Goal: Task Accomplishment & Management: Manage account settings

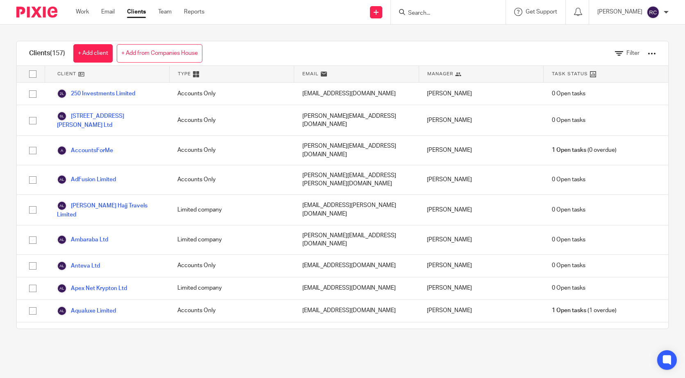
scroll to position [164, 0]
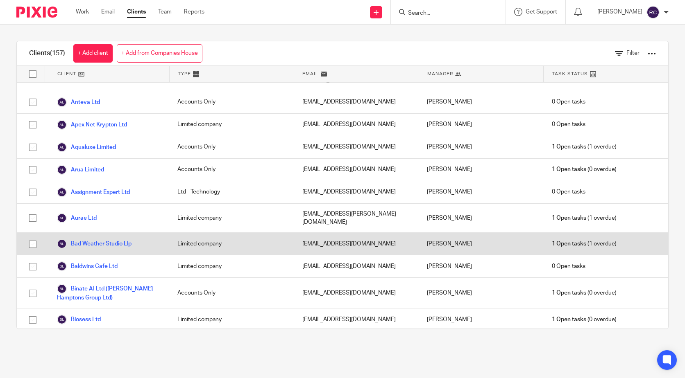
click at [114, 239] on link "Bad Weather Studio Llp" at bounding box center [94, 244] width 75 height 10
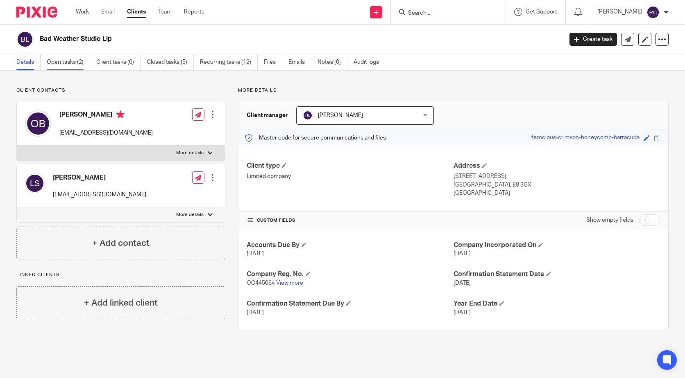
click at [59, 57] on link "Open tasks (2)" at bounding box center [68, 62] width 43 height 16
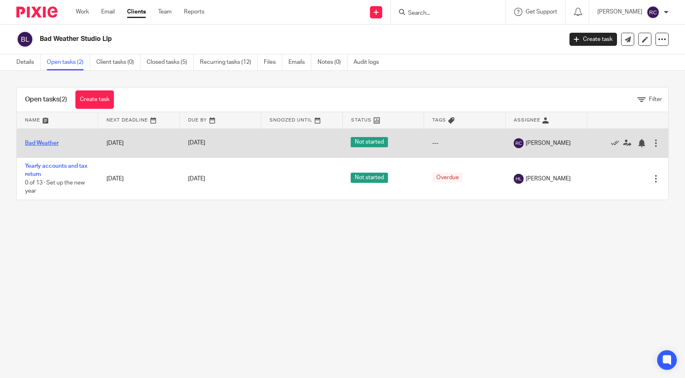
click at [50, 144] on link "Bad Weather" at bounding box center [42, 143] width 34 height 6
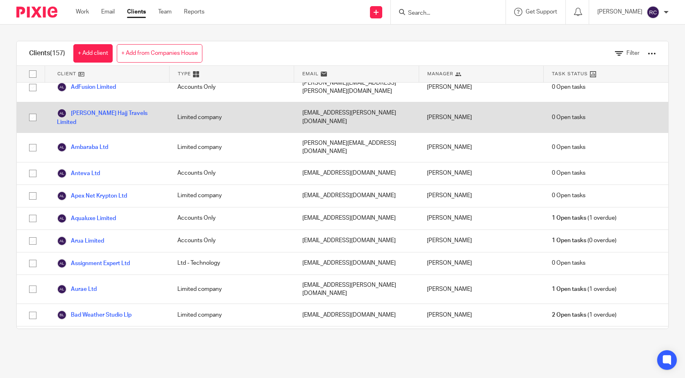
scroll to position [123, 0]
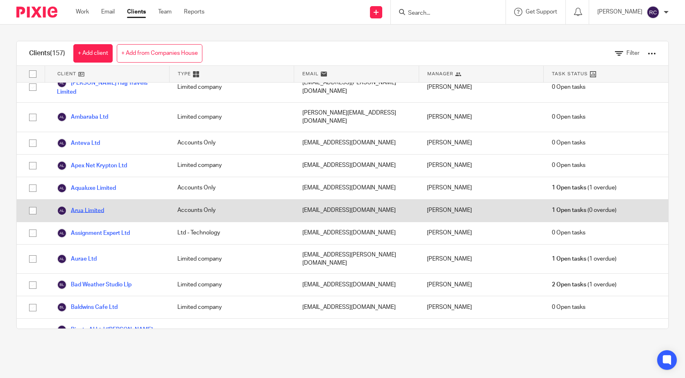
click at [93, 206] on link "Arua Limited" at bounding box center [80, 211] width 47 height 10
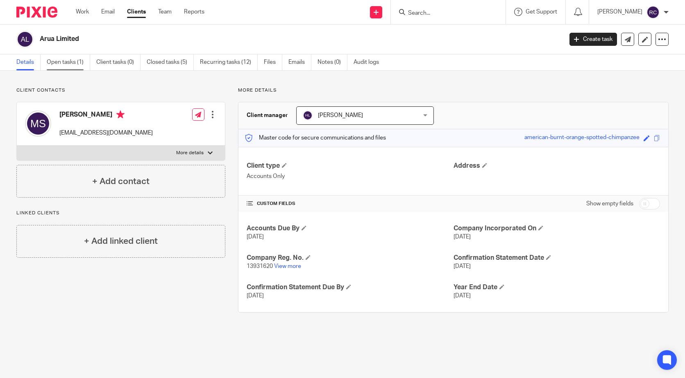
click at [75, 63] on link "Open tasks (1)" at bounding box center [68, 62] width 43 height 16
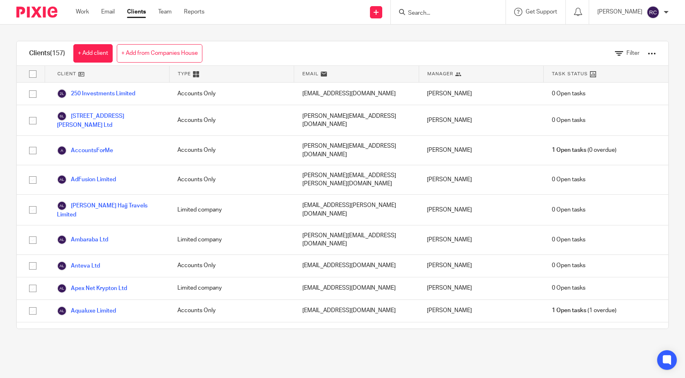
click at [649, 12] on img at bounding box center [652, 12] width 13 height 13
click span "My profile"
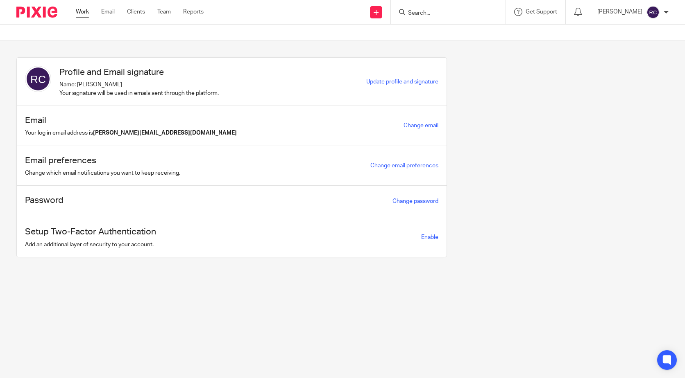
click at [78, 11] on link "Work" at bounding box center [82, 12] width 13 height 8
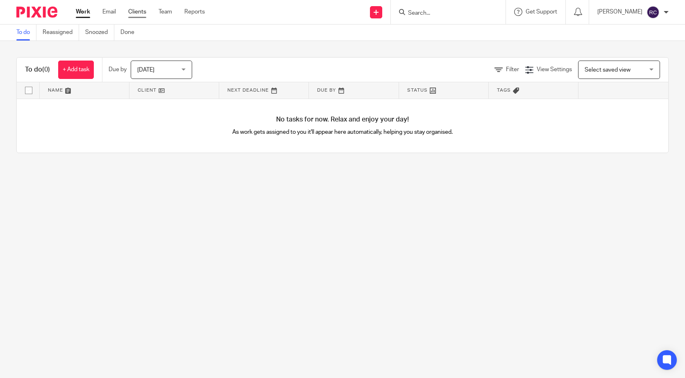
click at [139, 9] on link "Clients" at bounding box center [137, 12] width 18 height 8
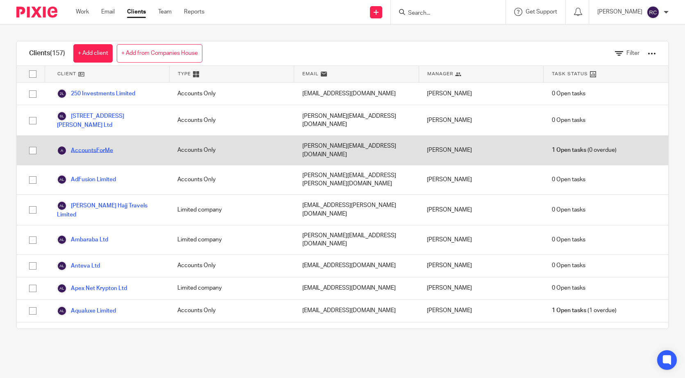
click at [104, 146] on link "AccountsForMe" at bounding box center [85, 151] width 56 height 10
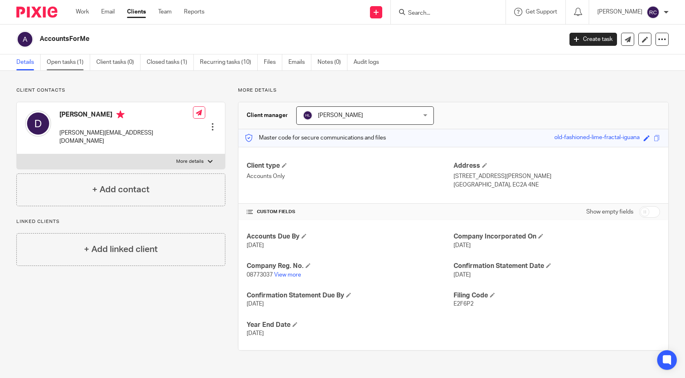
click at [82, 60] on link "Open tasks (1)" at bounding box center [68, 62] width 43 height 16
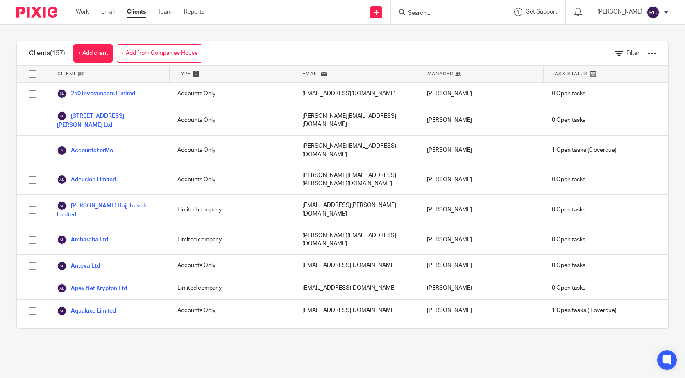
click at [422, 13] on input "Search" at bounding box center [444, 13] width 74 height 7
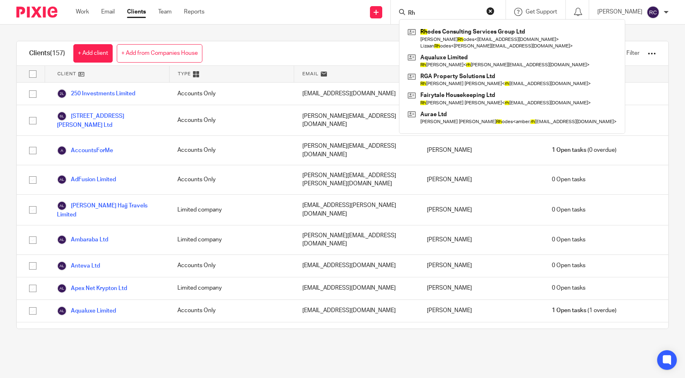
type input "R"
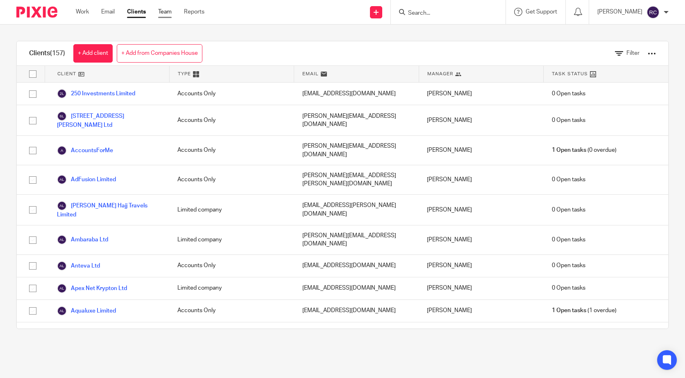
click at [167, 9] on link "Team" at bounding box center [165, 12] width 14 height 8
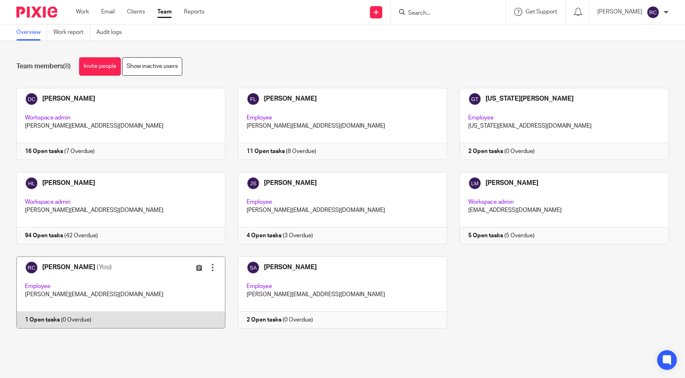
click at [81, 271] on link at bounding box center [115, 293] width 222 height 72
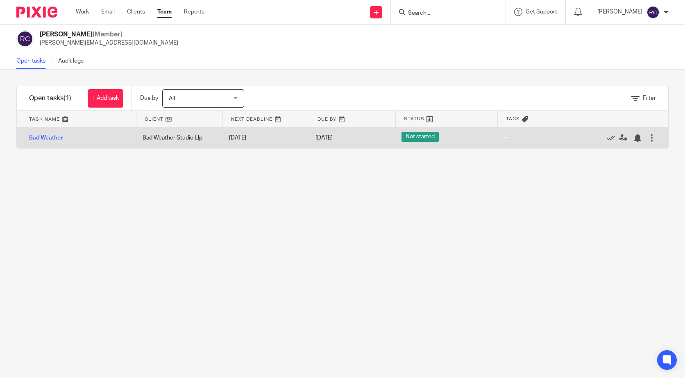
click at [158, 139] on div "Bad Weather Studio Llp" at bounding box center [177, 138] width 86 height 16
click at [647, 141] on div at bounding box center [651, 138] width 8 height 8
click at [50, 136] on link "Bad Weather" at bounding box center [46, 138] width 34 height 6
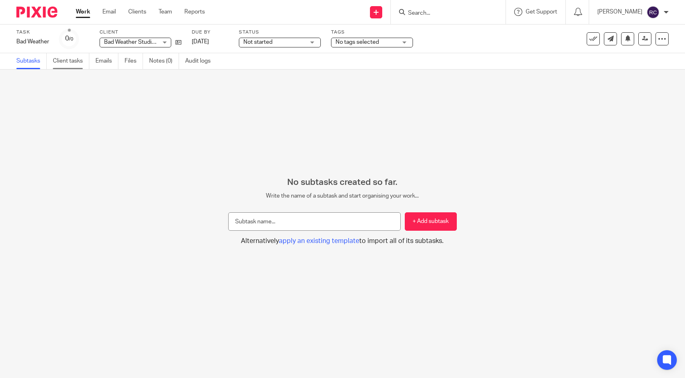
click at [72, 65] on link "Client tasks" at bounding box center [71, 61] width 36 height 16
